Goal: Feedback & Contribution: Leave review/rating

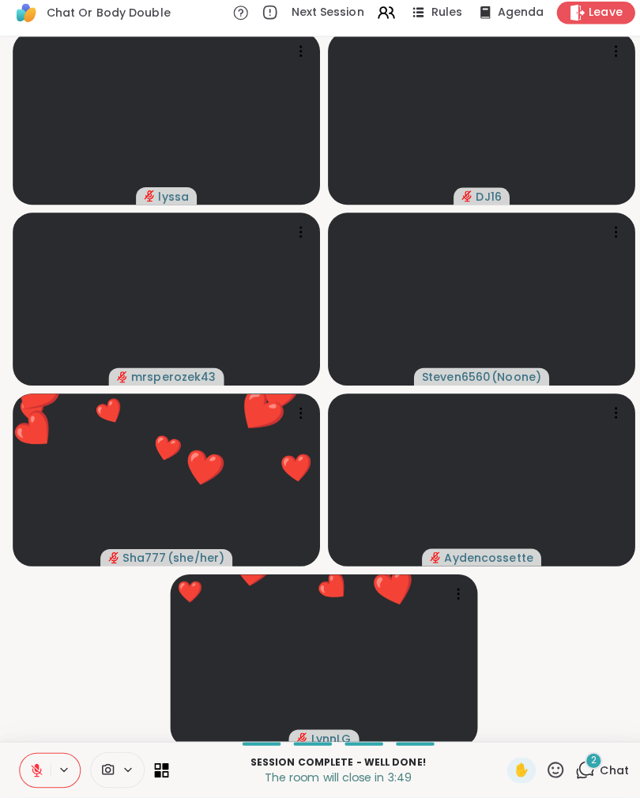
click at [541, 761] on icon at bounding box center [549, 770] width 20 height 20
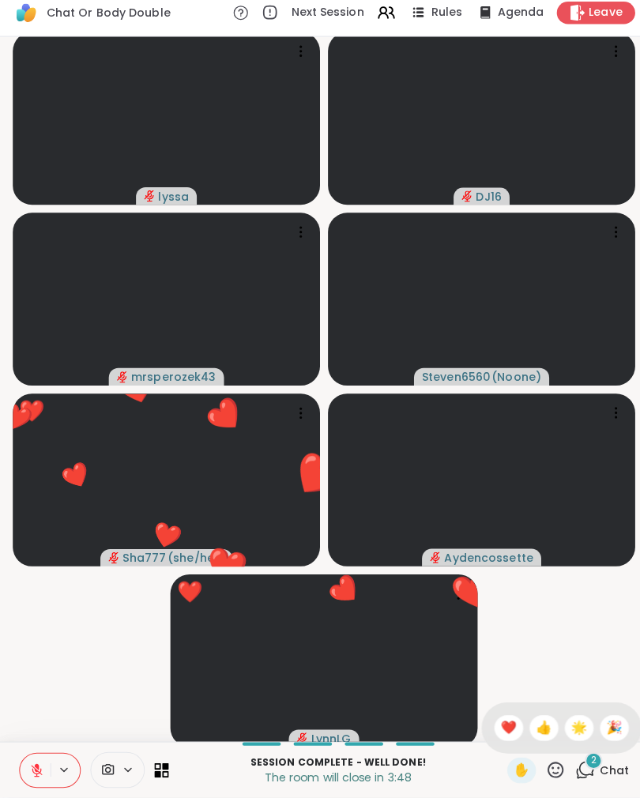
click at [503, 719] on span "❤️" at bounding box center [502, 728] width 16 height 19
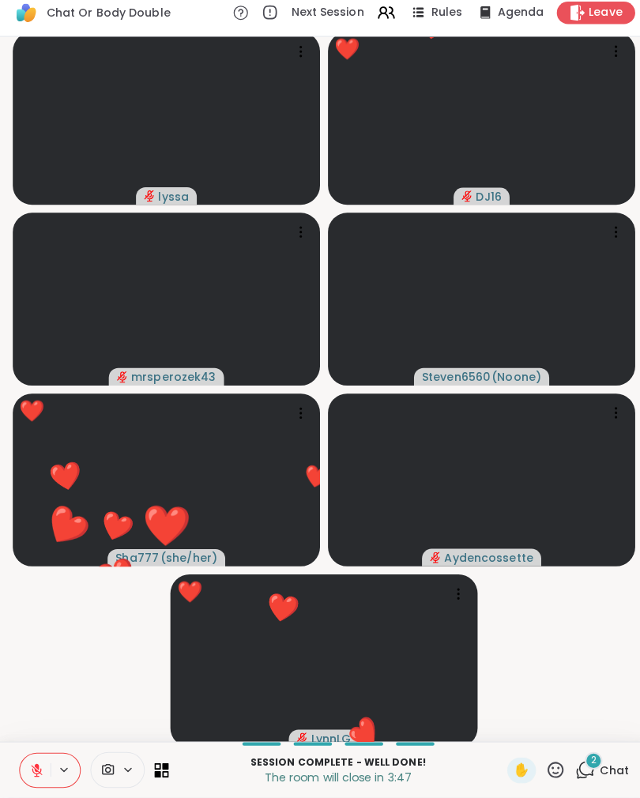
click at [591, 767] on div "2 Chat" at bounding box center [594, 770] width 53 height 25
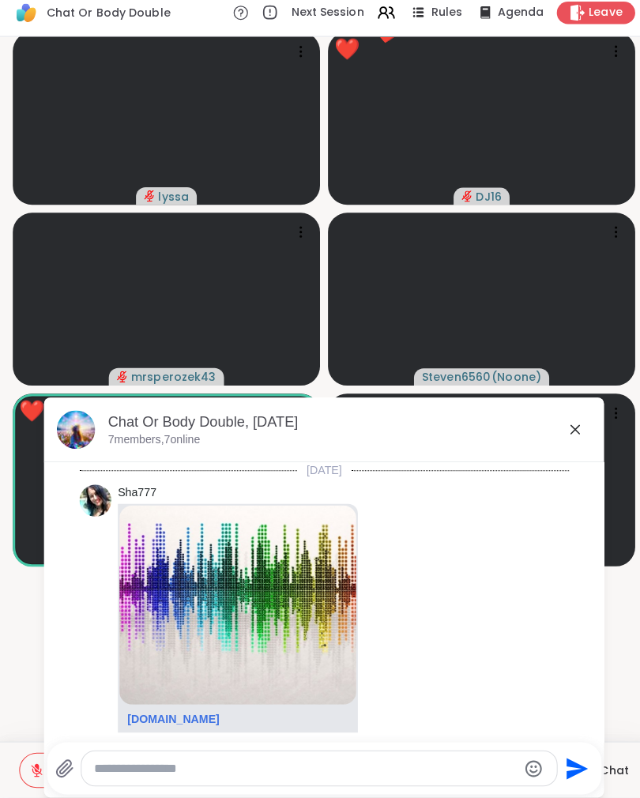
scroll to position [385, 0]
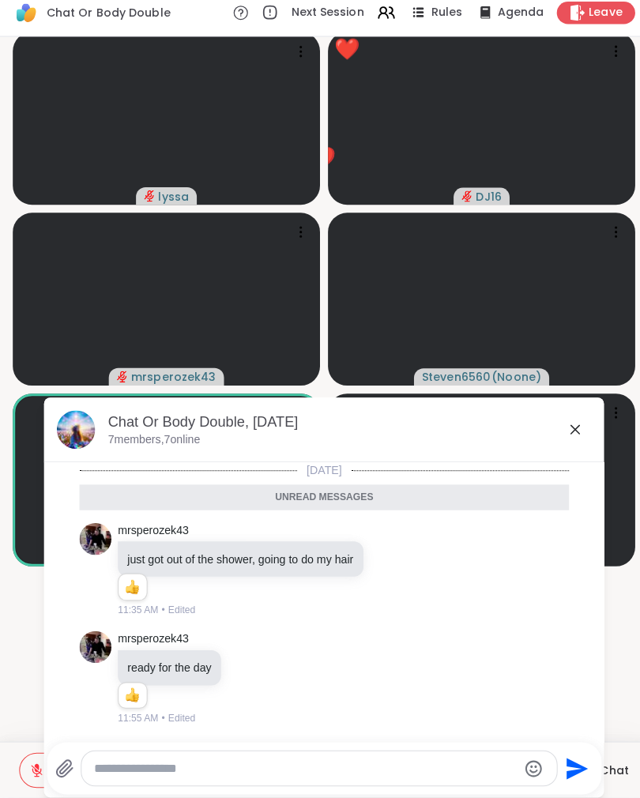
click at [561, 428] on icon at bounding box center [567, 434] width 19 height 19
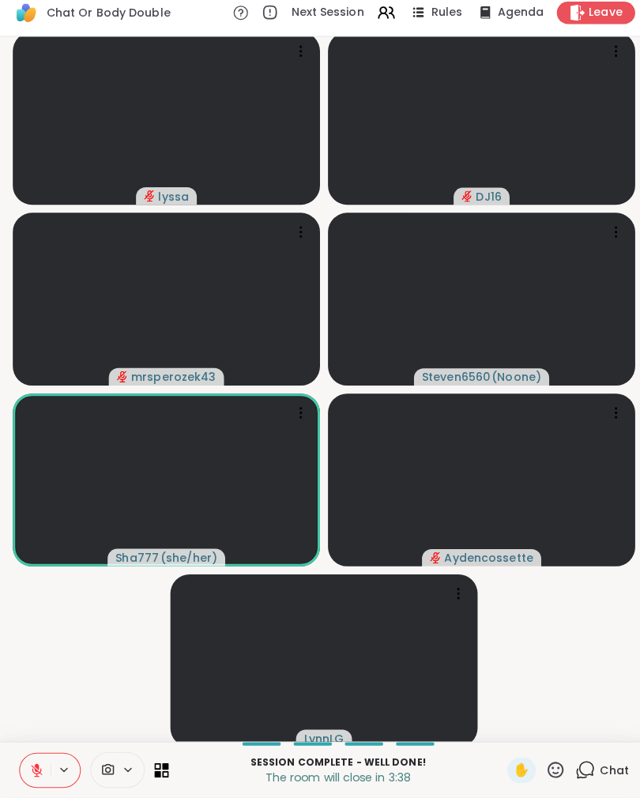
click at [546, 762] on icon at bounding box center [549, 770] width 16 height 16
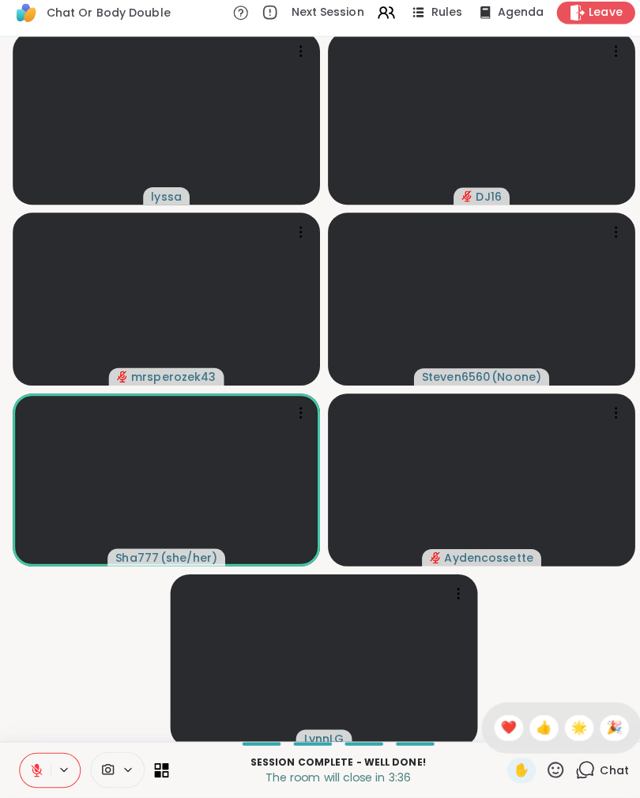
click at [565, 724] on span "🌟" at bounding box center [572, 728] width 16 height 19
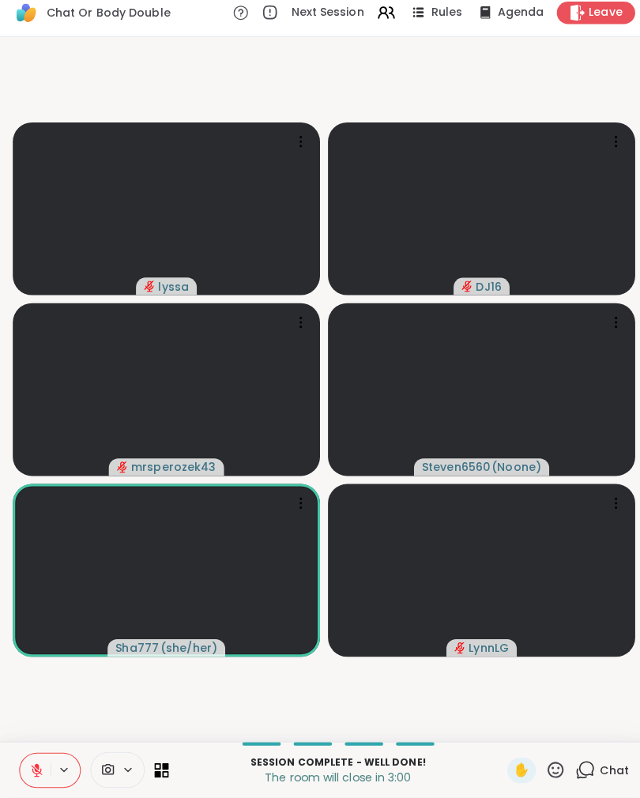
click at [555, 768] on icon at bounding box center [549, 770] width 20 height 20
click at [500, 723] on span "❤️" at bounding box center [502, 728] width 16 height 19
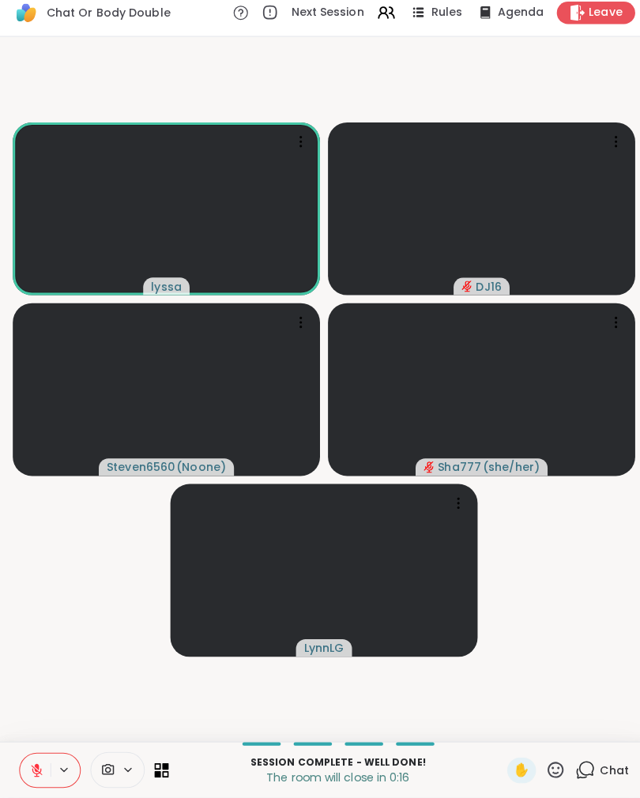
click at [544, 760] on icon at bounding box center [549, 770] width 20 height 20
click at [506, 727] on span "❤️" at bounding box center [502, 728] width 16 height 19
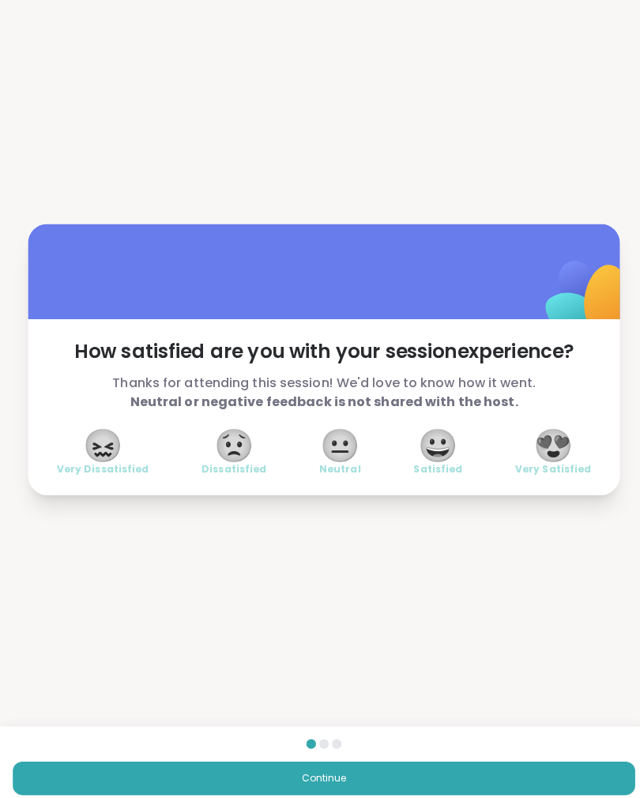
click at [563, 438] on span "😍" at bounding box center [546, 440] width 39 height 28
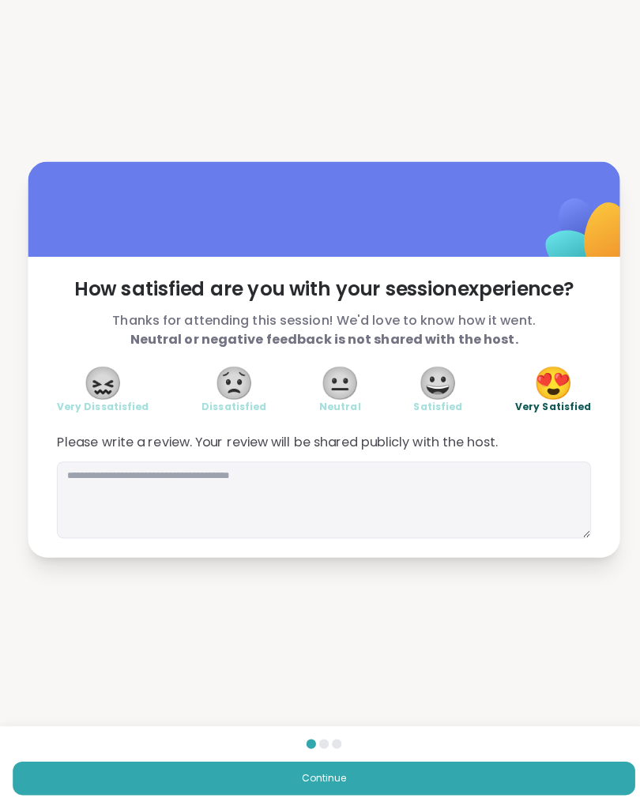
click at [513, 777] on button "Continue" at bounding box center [320, 768] width 614 height 33
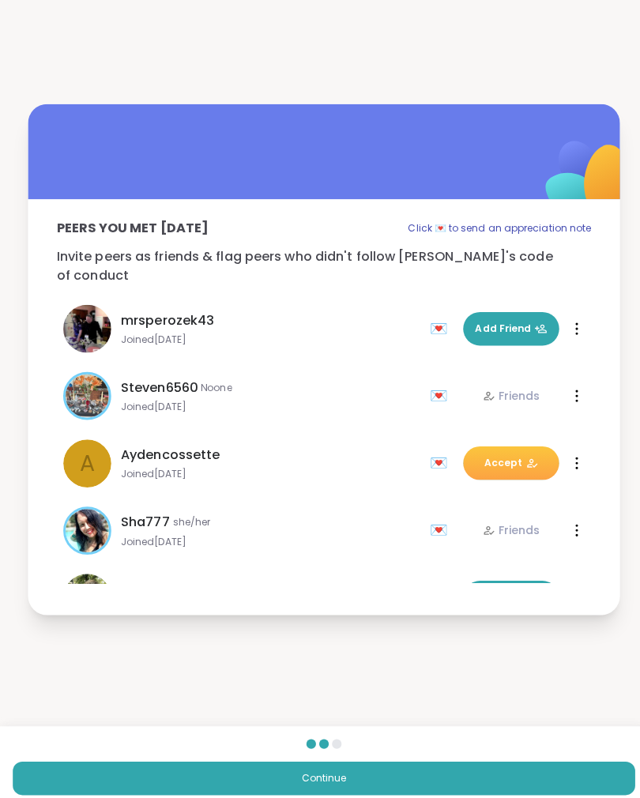
click at [519, 452] on icon at bounding box center [525, 457] width 13 height 13
click at [464, 764] on button "Continue" at bounding box center [320, 768] width 614 height 33
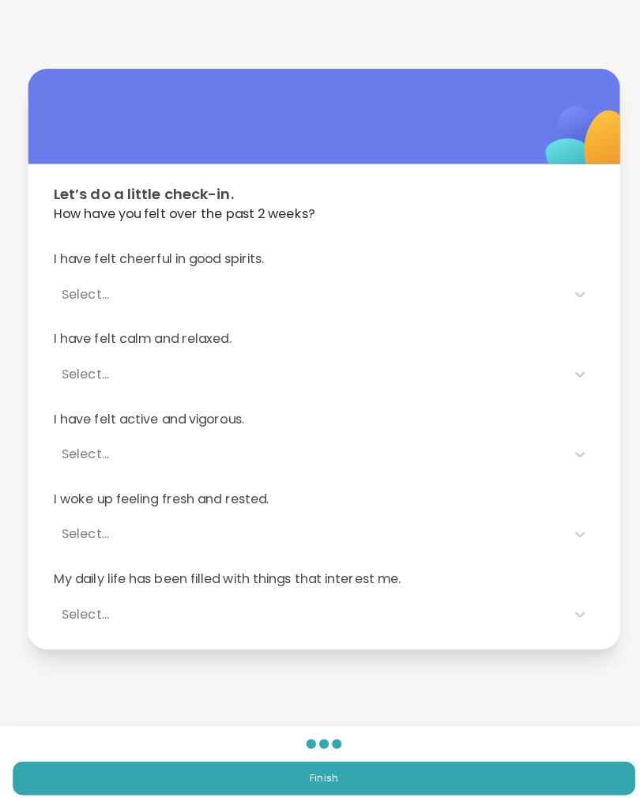
click at [468, 768] on button "Finish" at bounding box center [320, 768] width 614 height 33
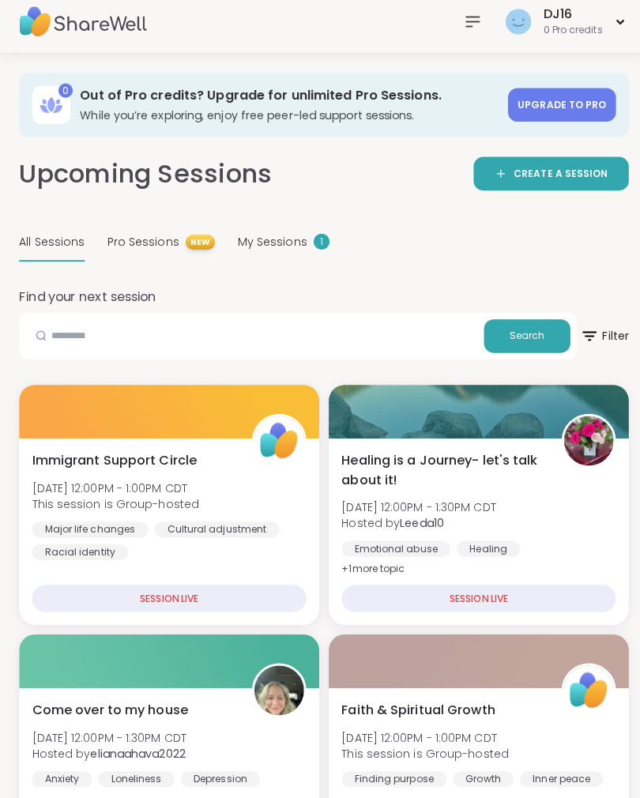
click at [462, 53] on div "DJ16 0 Pro credits" at bounding box center [320, 21] width 640 height 63
click at [465, 29] on icon at bounding box center [466, 21] width 19 height 19
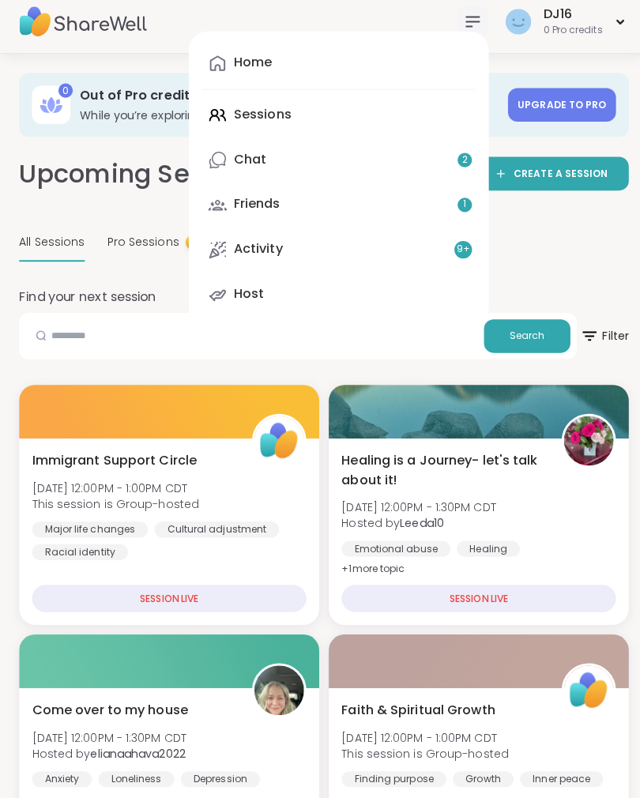
click at [411, 176] on link "Chat 2" at bounding box center [334, 158] width 271 height 38
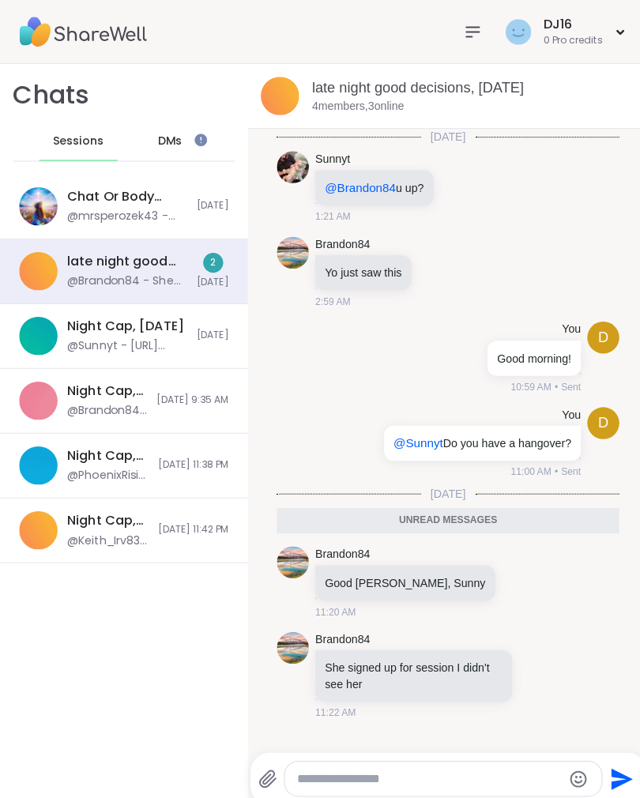
click at [509, 584] on div at bounding box center [516, 574] width 14 height 19
click at [509, 556] on div "Select Reaction: Heart" at bounding box center [516, 549] width 14 height 14
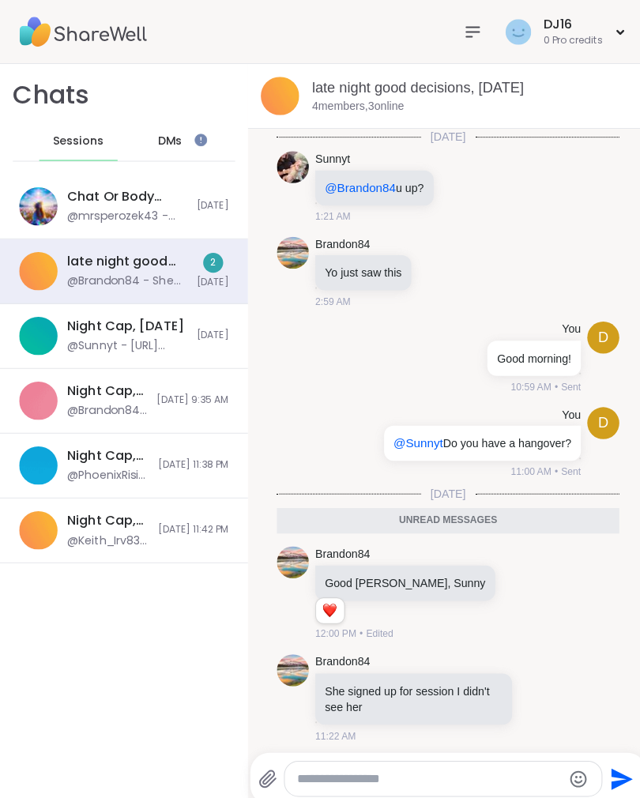
scroll to position [18, 0]
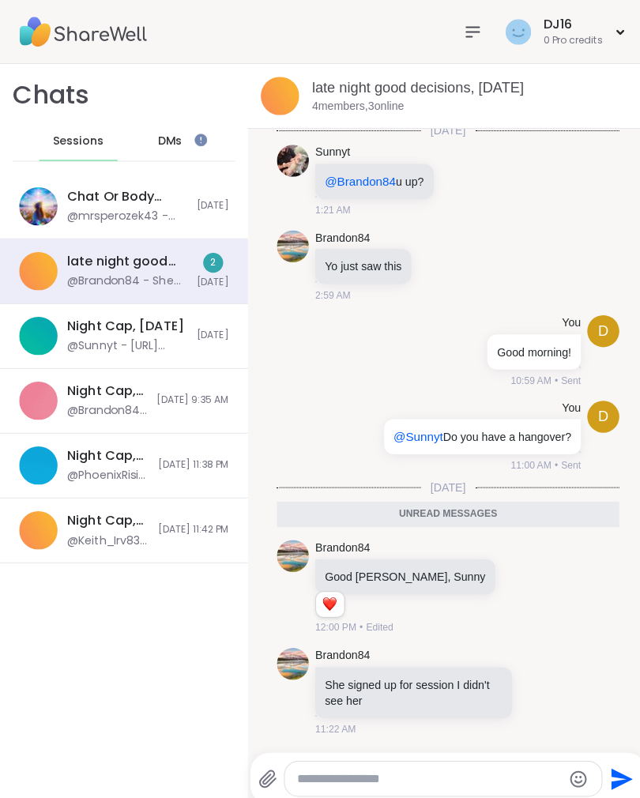
click at [194, 146] on div "DMs" at bounding box center [168, 140] width 77 height 38
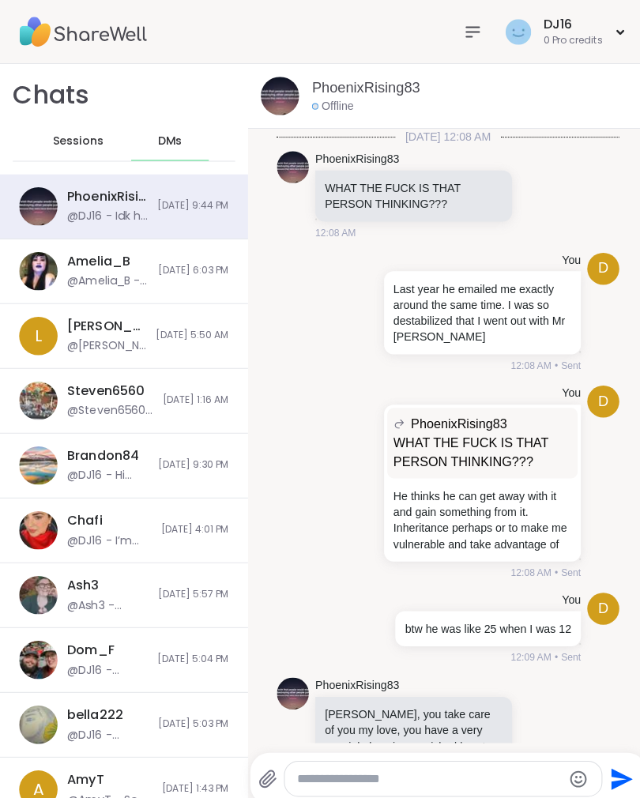
scroll to position [2960, 0]
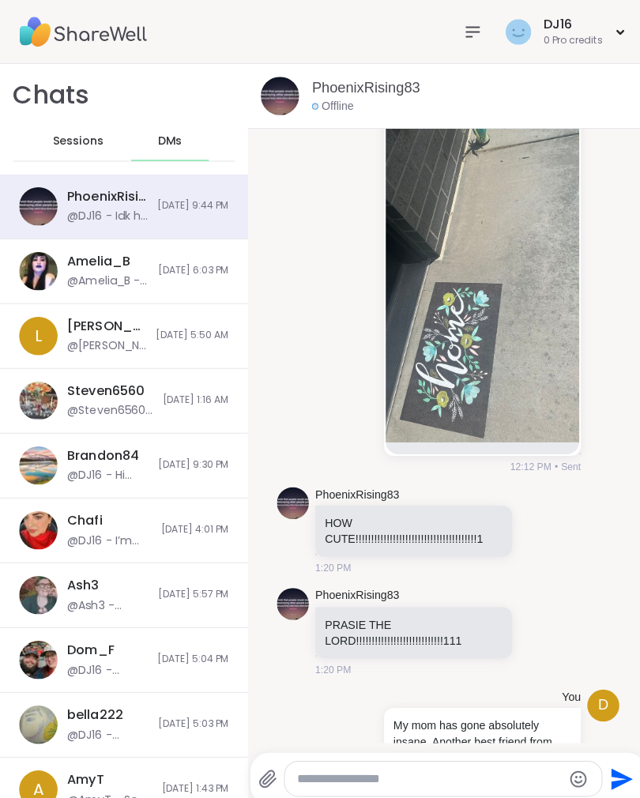
click at [601, 13] on div "DJ16 0 Pro credits" at bounding box center [558, 31] width 126 height 37
